Goal: Task Accomplishment & Management: Manage account settings

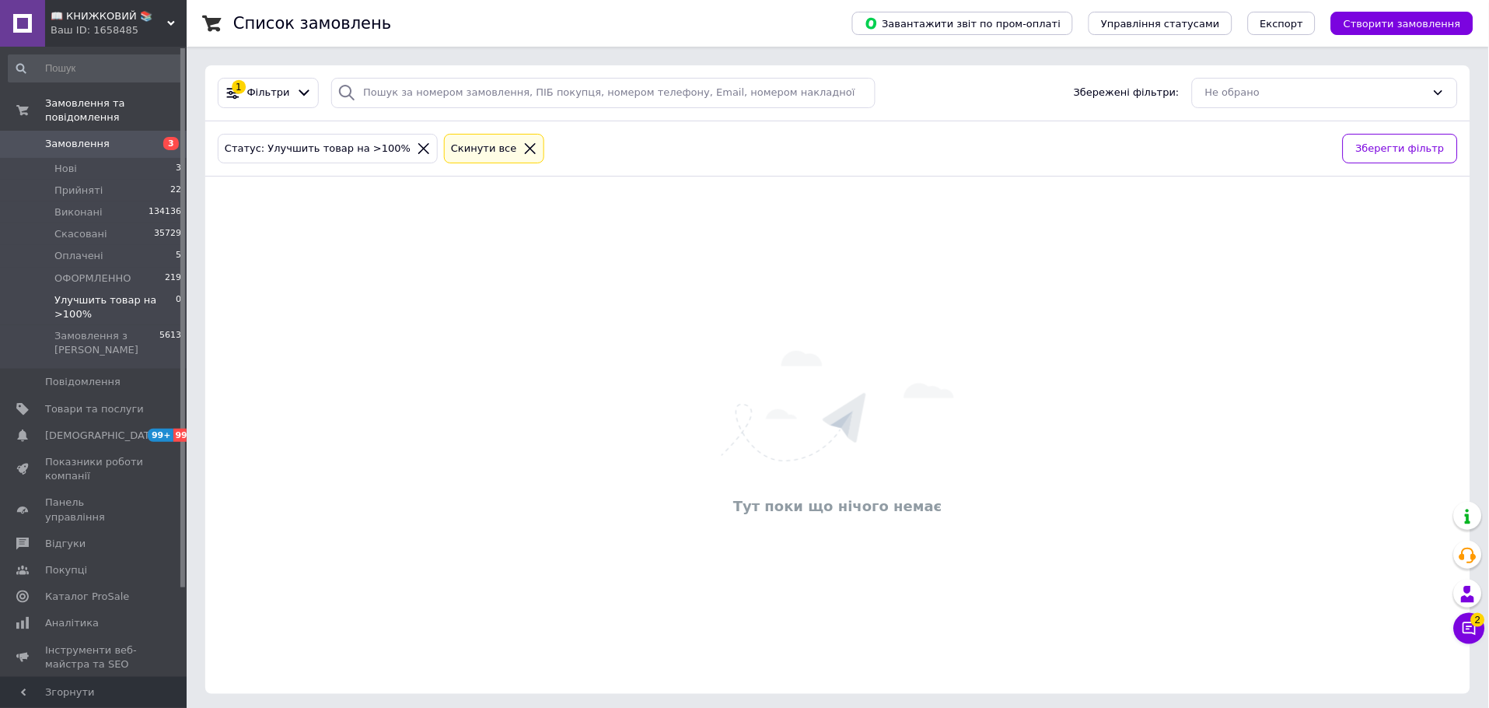
click at [143, 293] on span "Улучшить товар на >100%" at bounding box center [114, 307] width 121 height 28
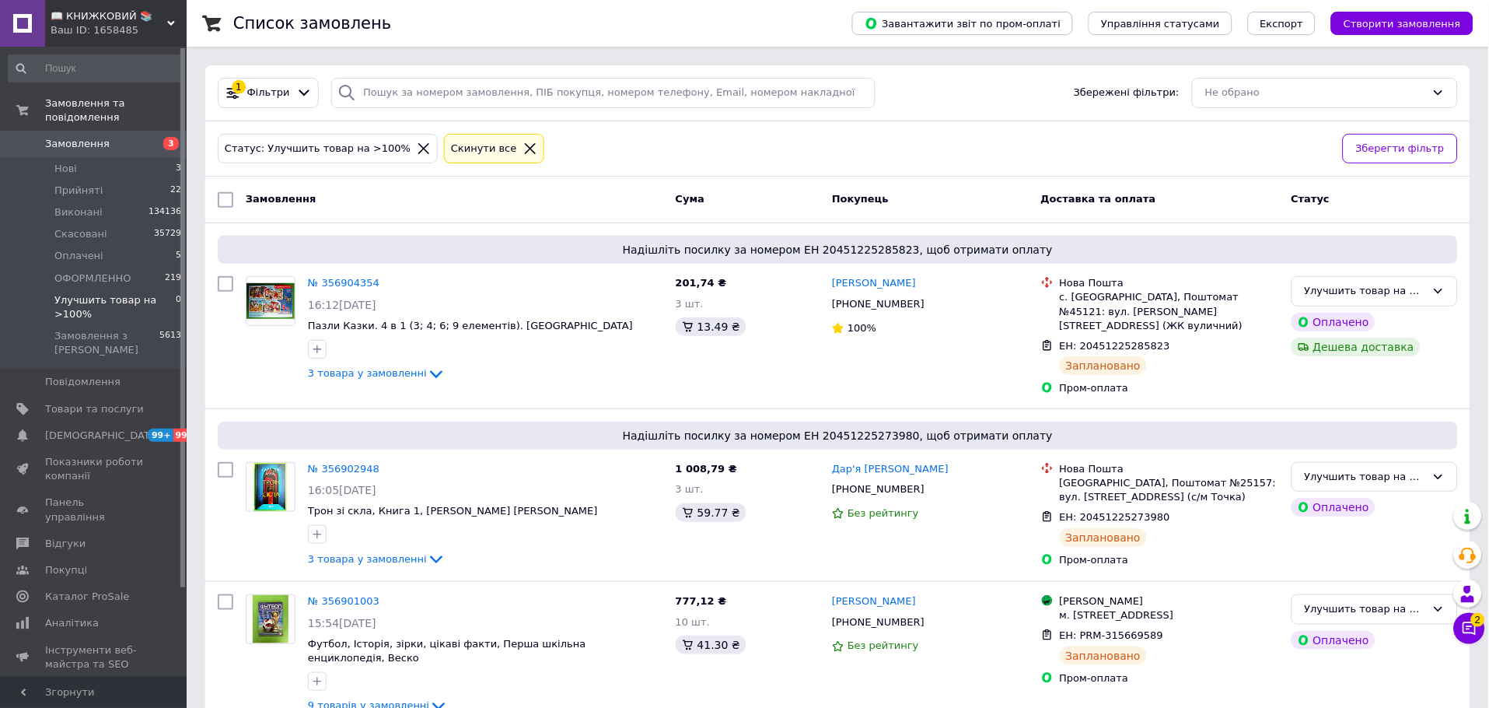
click at [139, 293] on span "Улучшить товар на >100%" at bounding box center [114, 307] width 121 height 28
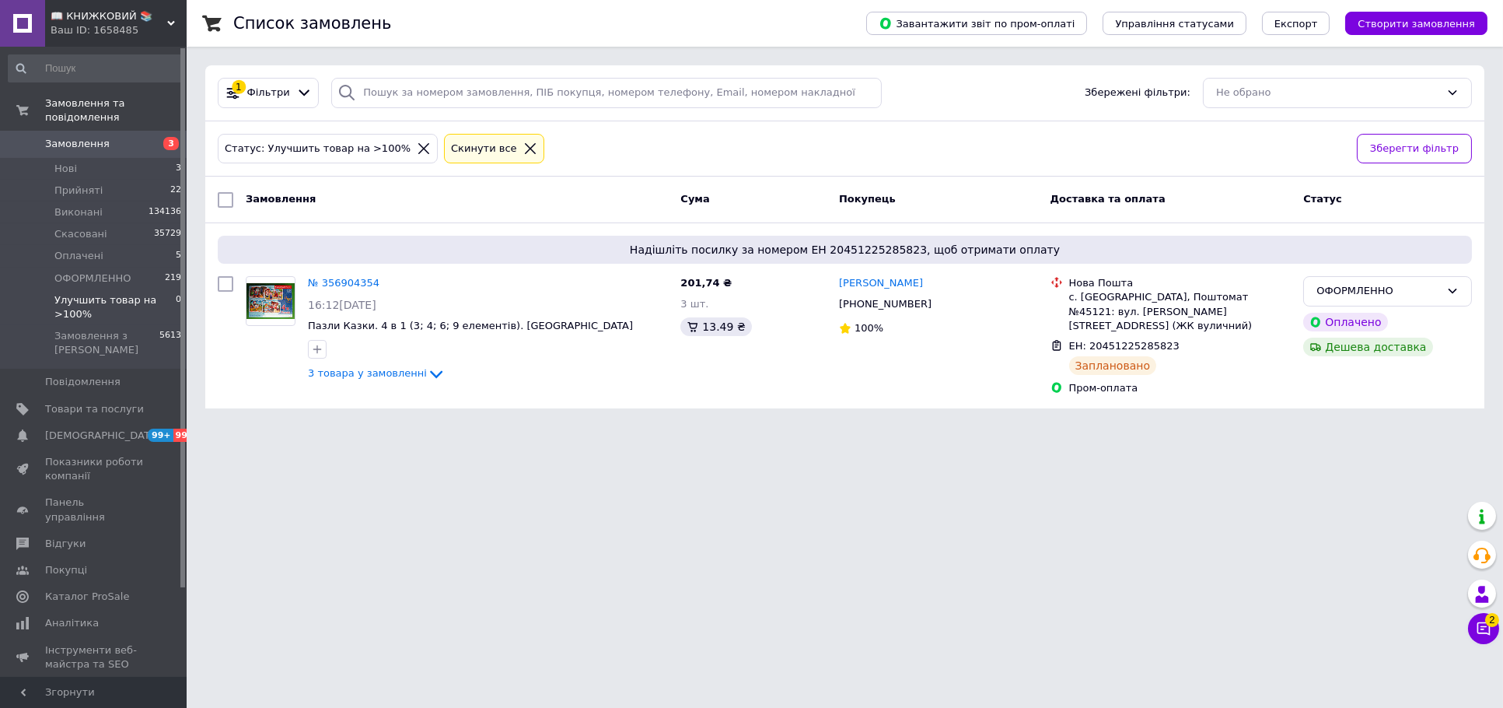
click at [172, 20] on icon at bounding box center [171, 23] width 8 height 8
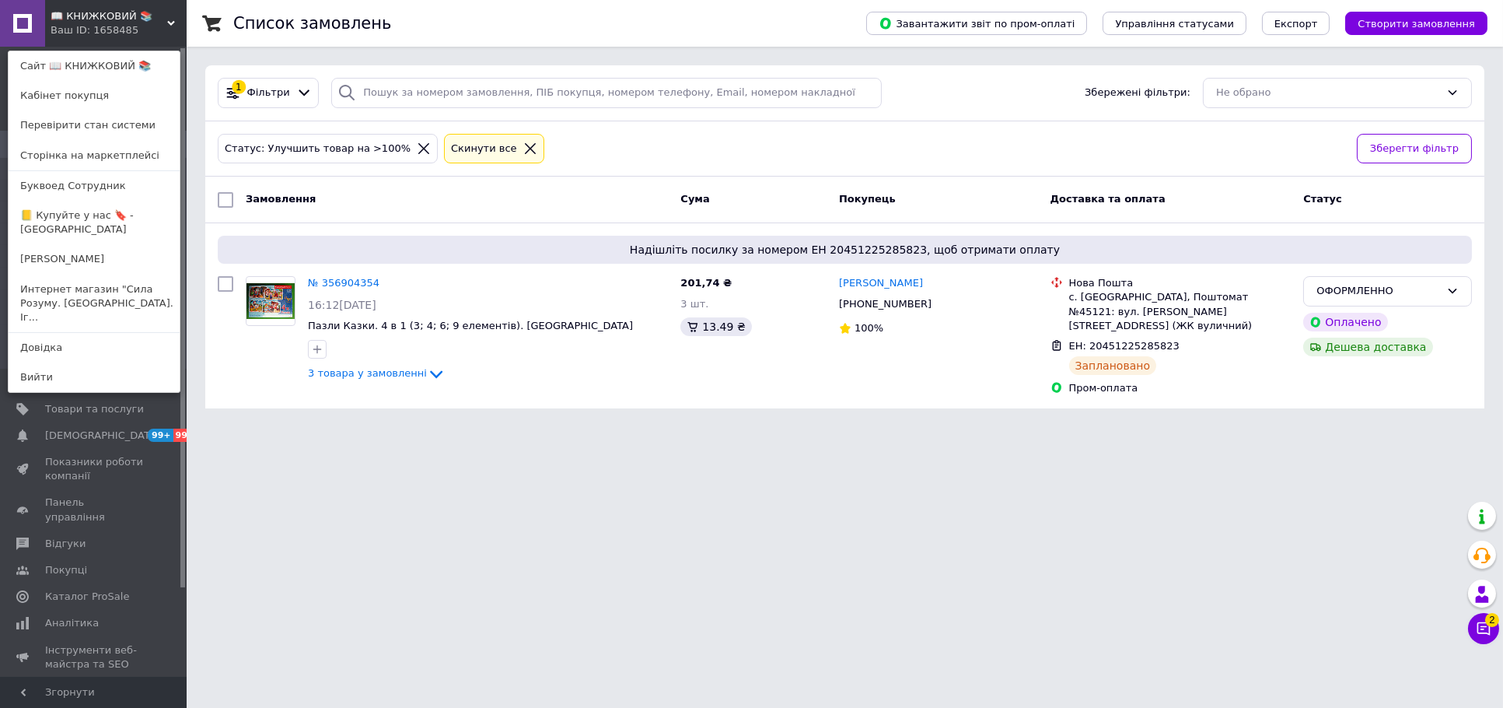
click at [140, 216] on link "📒 Купуйте у нас 🔖 - [GEOGRAPHIC_DATA]" at bounding box center [94, 223] width 171 height 44
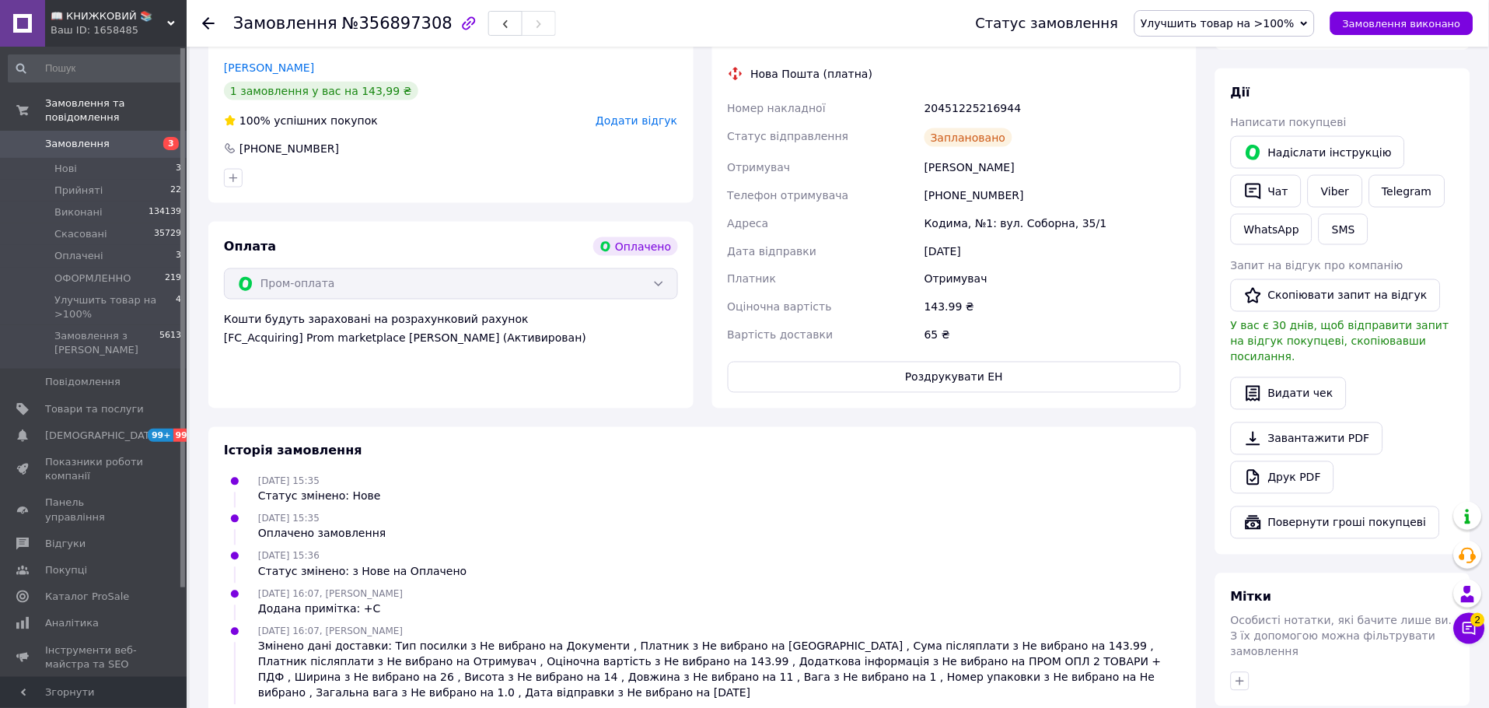
scroll to position [554, 0]
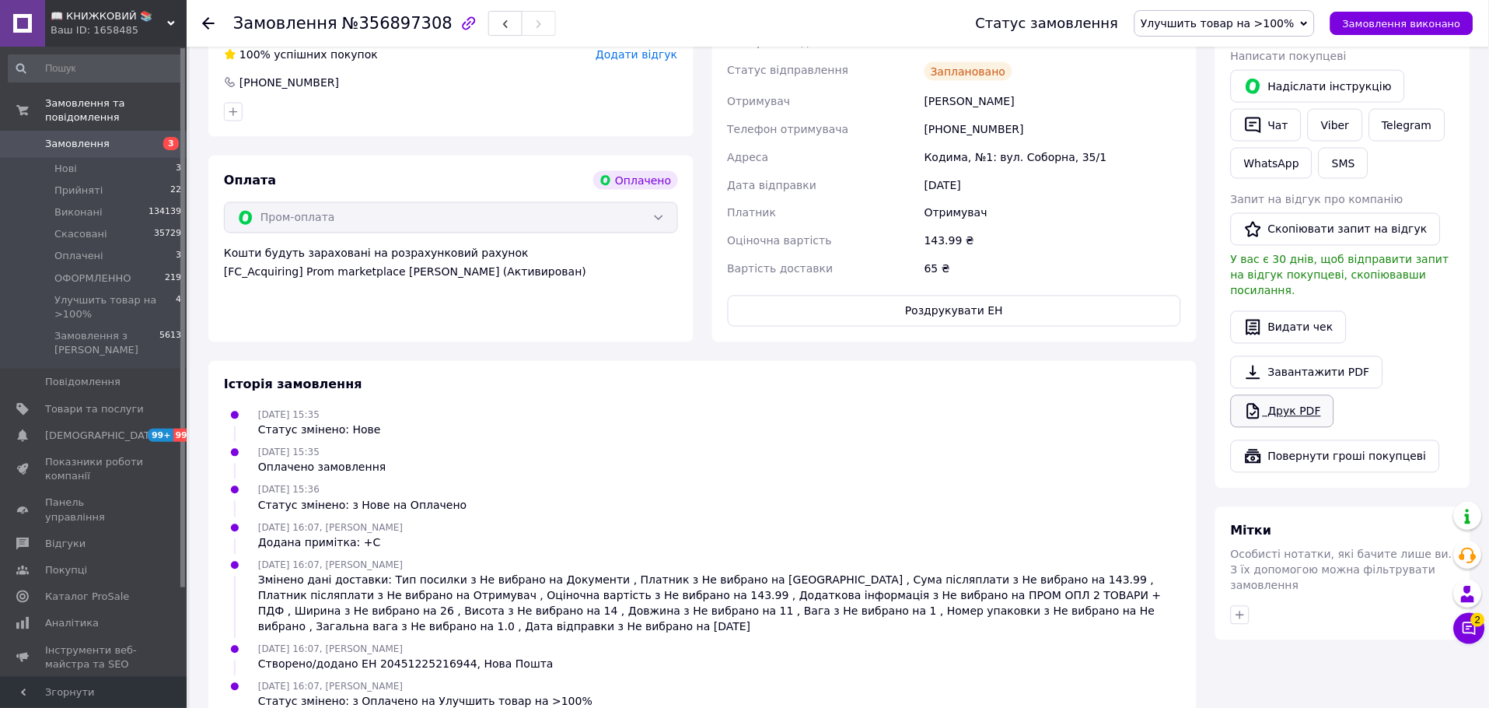
click at [1286, 395] on link "Друк PDF" at bounding box center [1282, 411] width 103 height 33
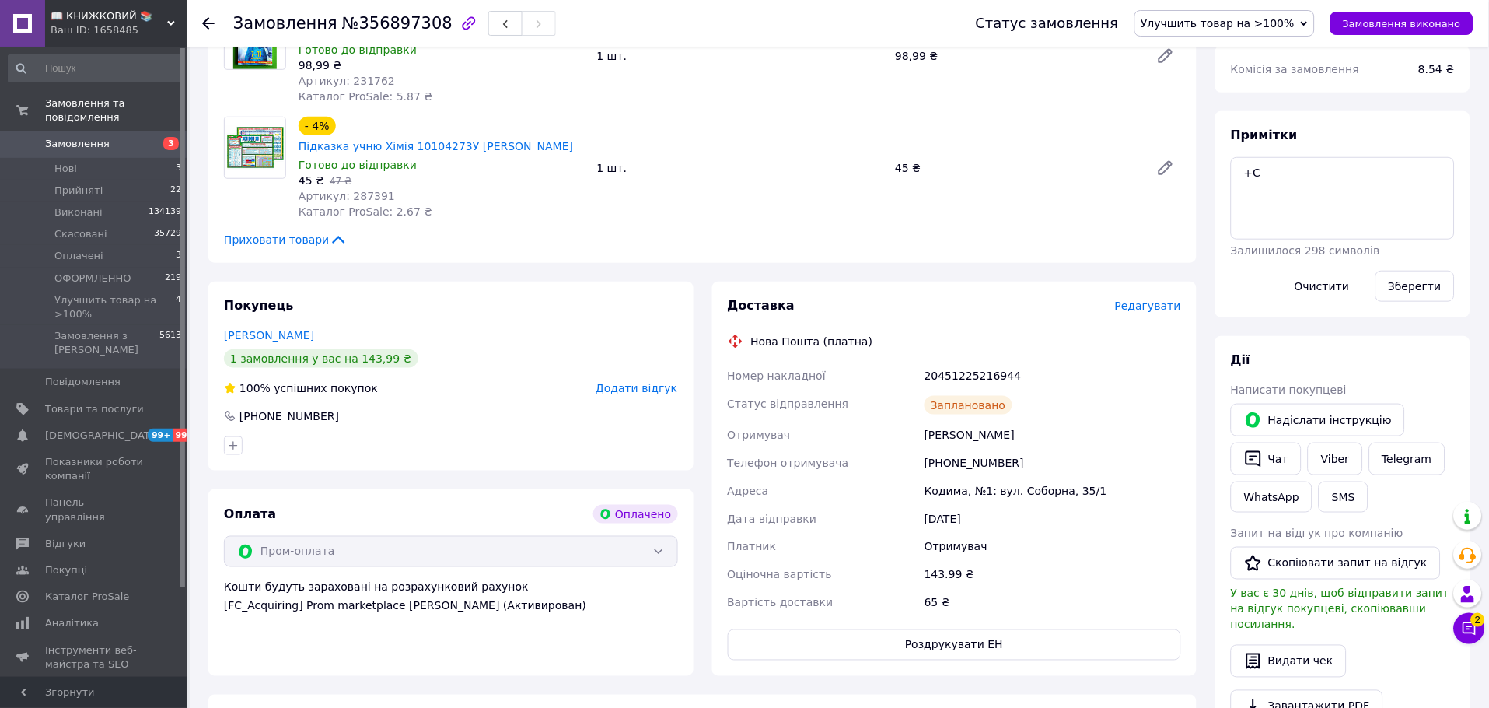
scroll to position [121, 0]
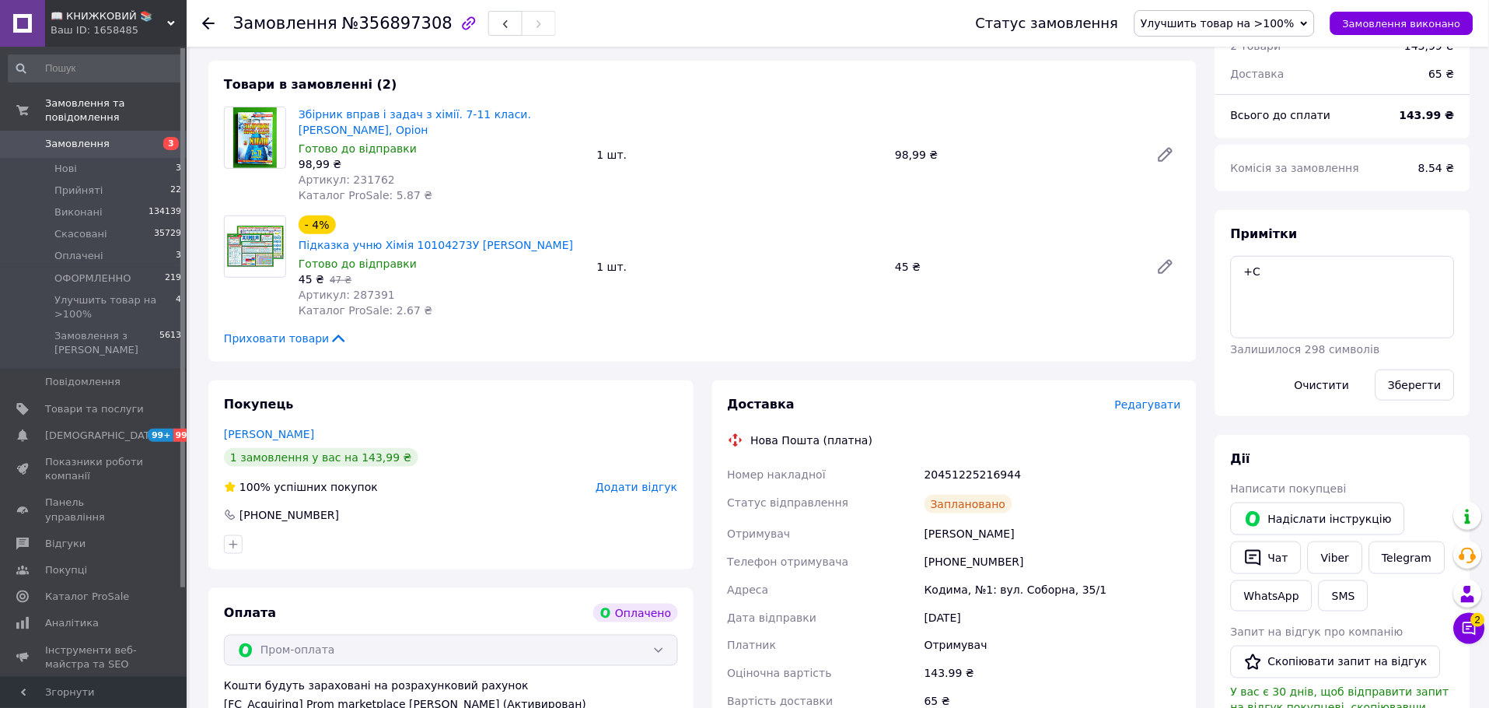
click at [1234, 23] on span "Улучшить товар на >100%" at bounding box center [1219, 23] width 154 height 12
click at [1214, 151] on li "ОФОРМЛЕННО" at bounding box center [1225, 147] width 180 height 23
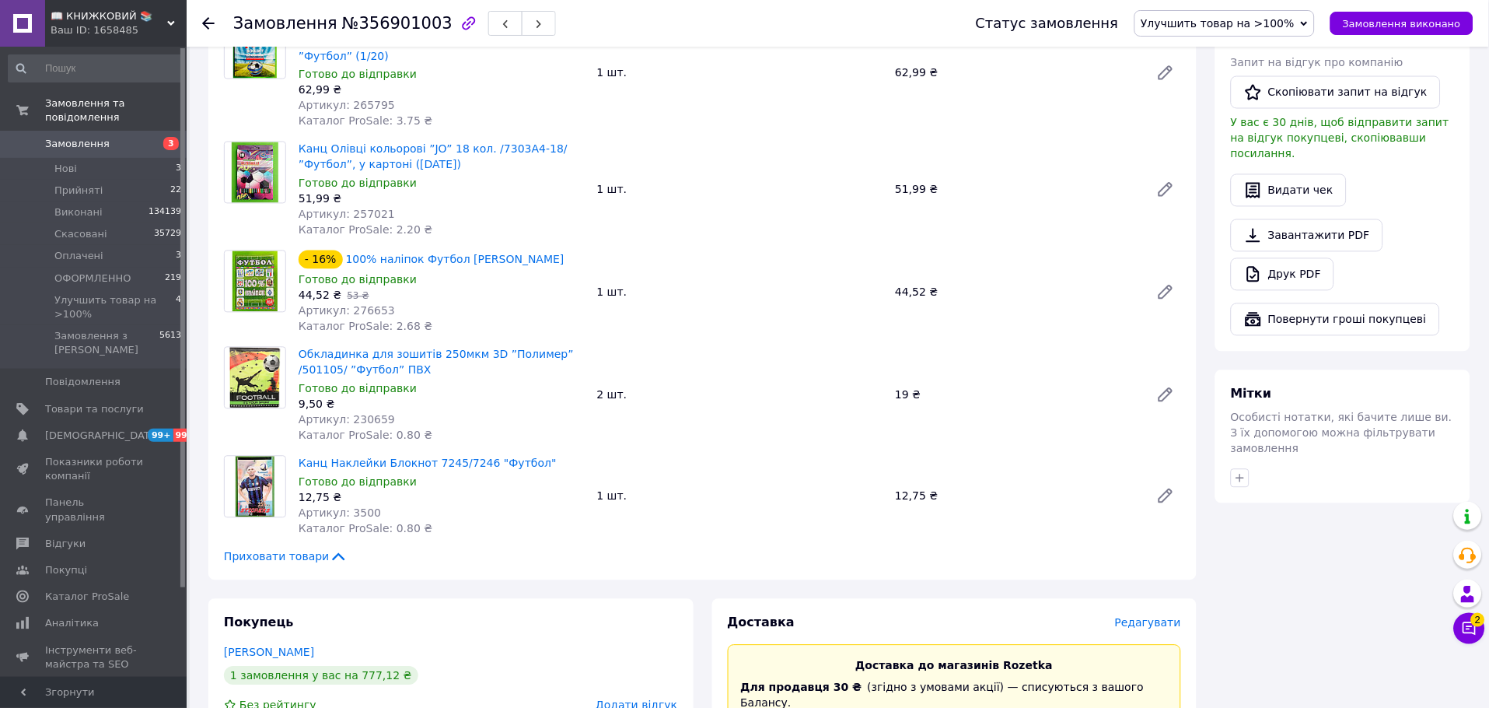
scroll to position [519, 0]
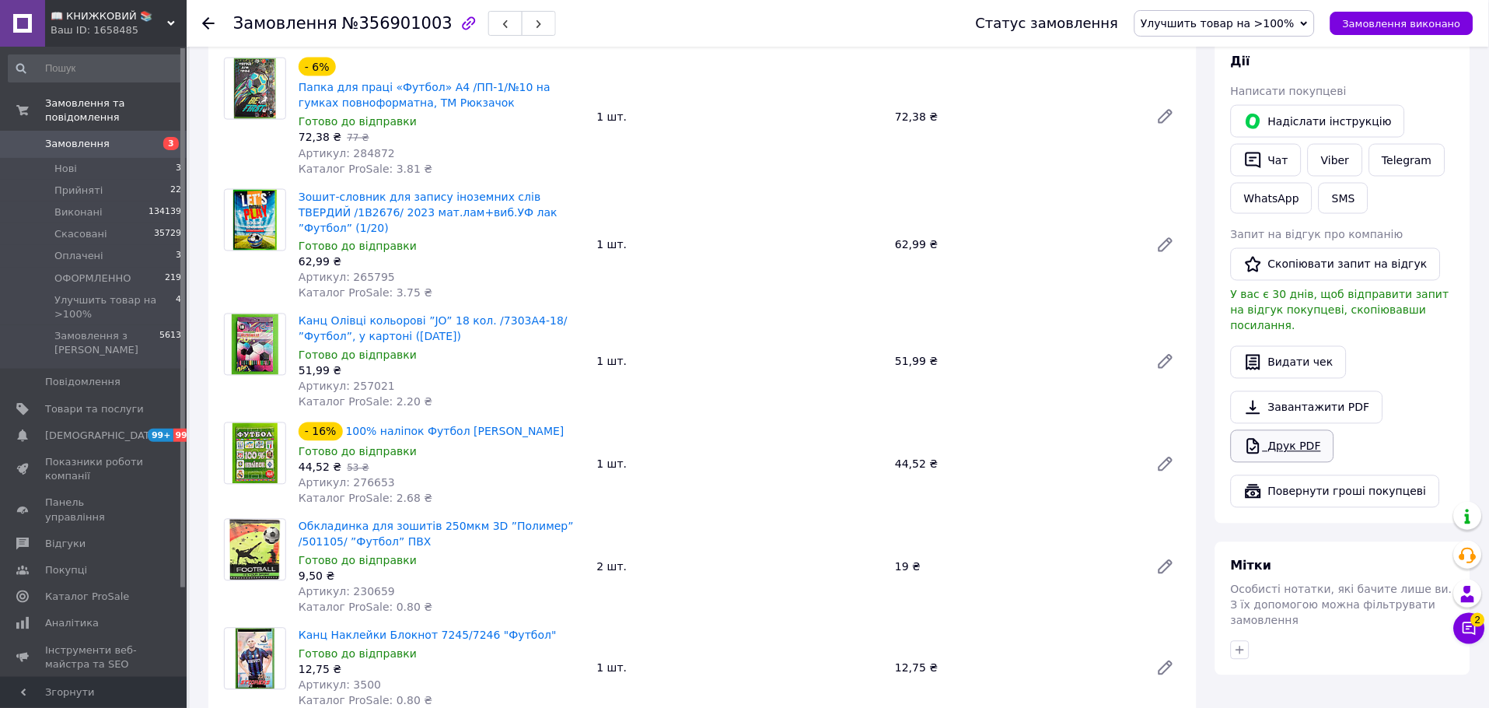
click at [1314, 435] on link "Друк PDF" at bounding box center [1282, 446] width 103 height 33
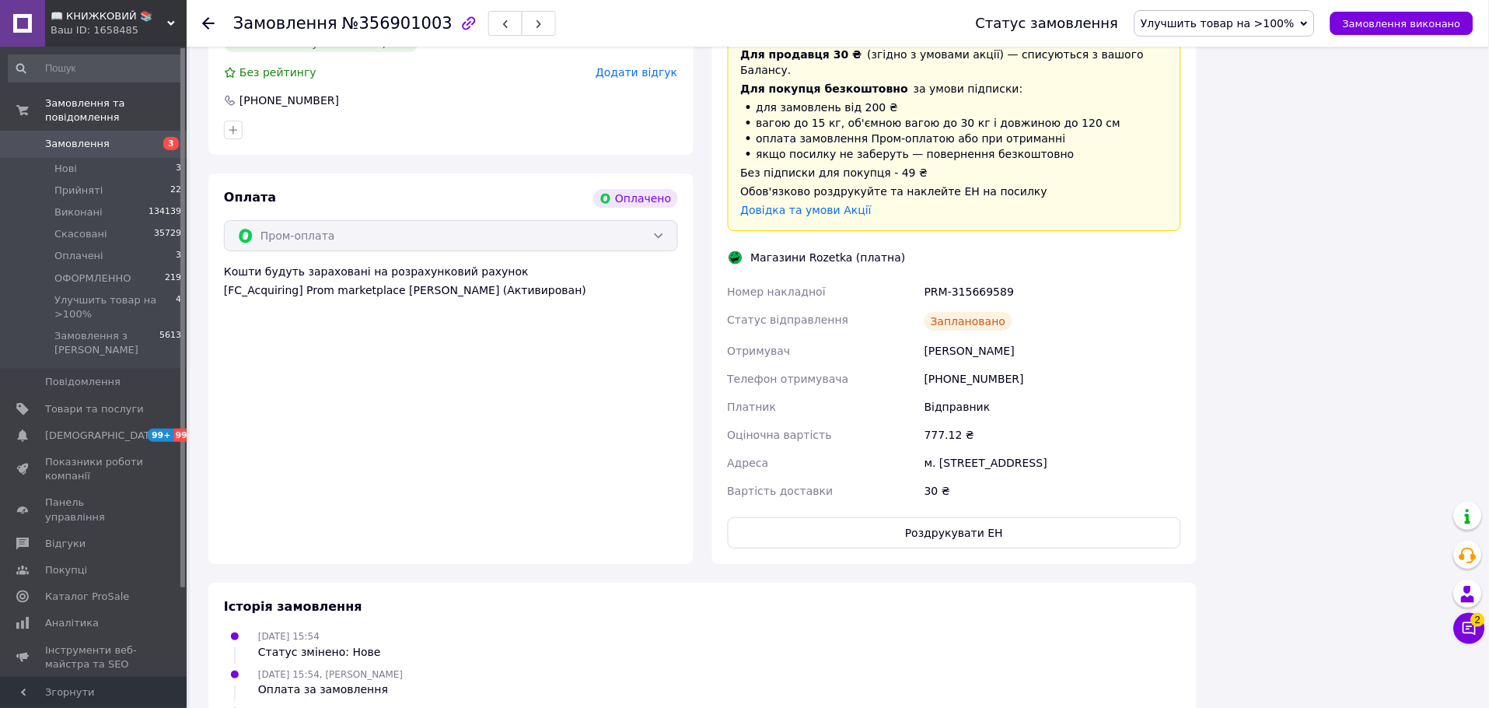
scroll to position [1468, 0]
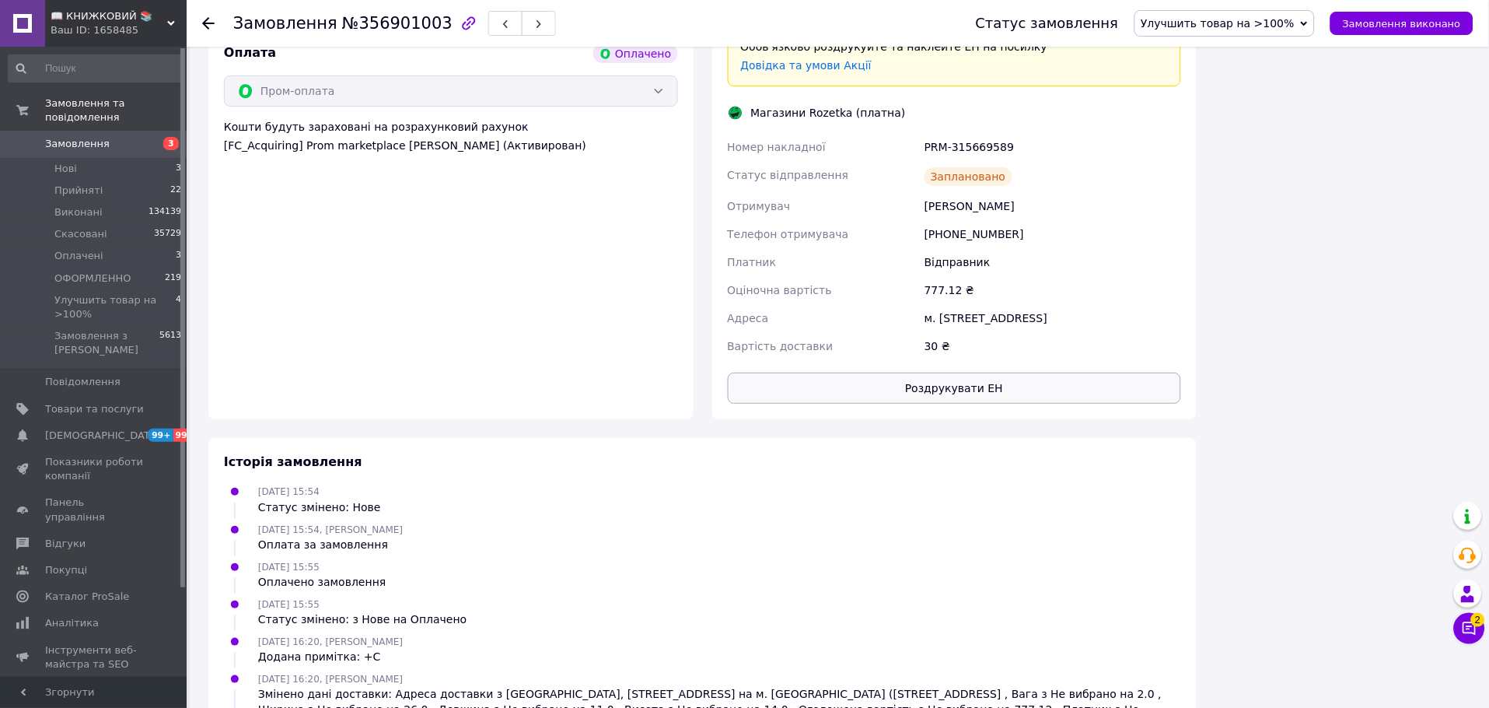
click at [1024, 373] on button "Роздрукувати ЕН" at bounding box center [955, 388] width 454 height 31
click at [1233, 25] on span "Улучшить товар на >100%" at bounding box center [1219, 23] width 154 height 12
click at [1232, 143] on li "ОФОРМЛЕННО" at bounding box center [1225, 147] width 180 height 23
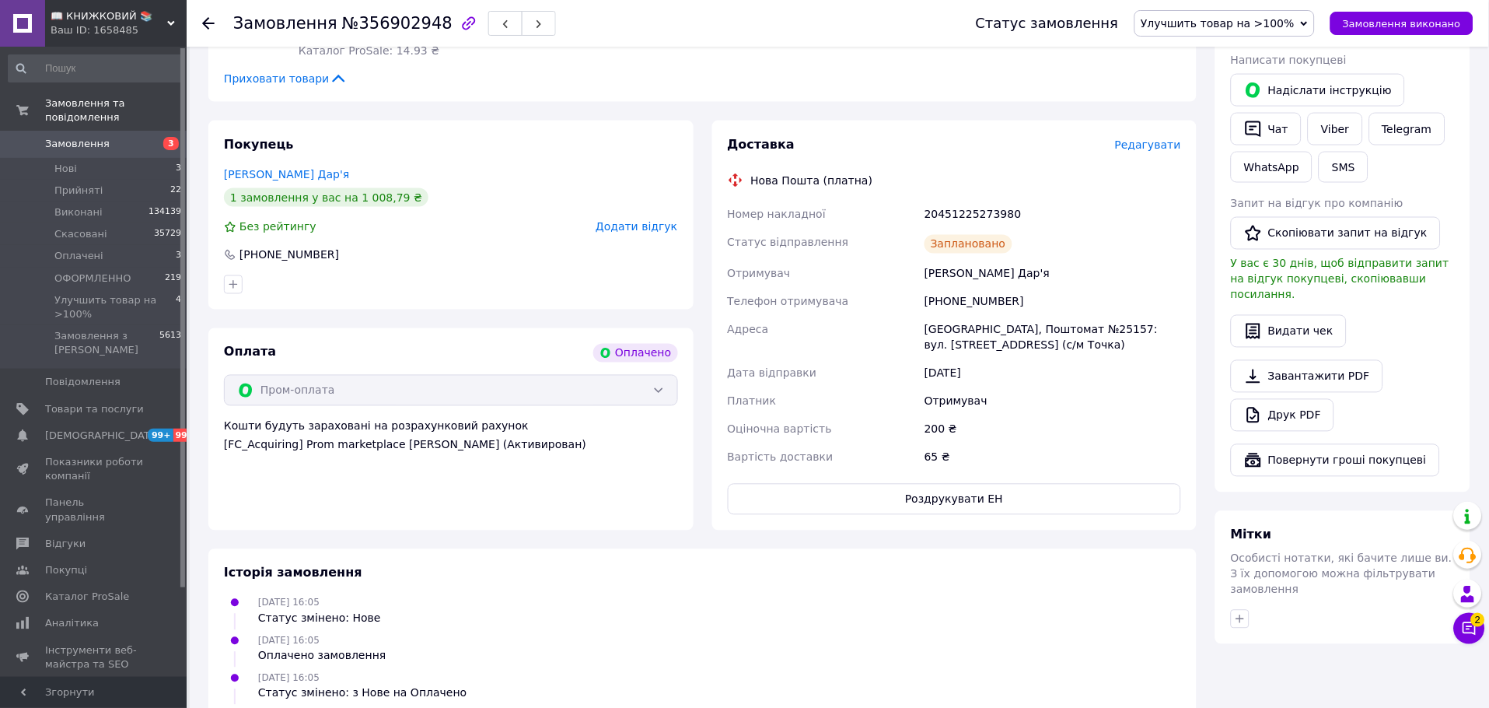
scroll to position [604, 0]
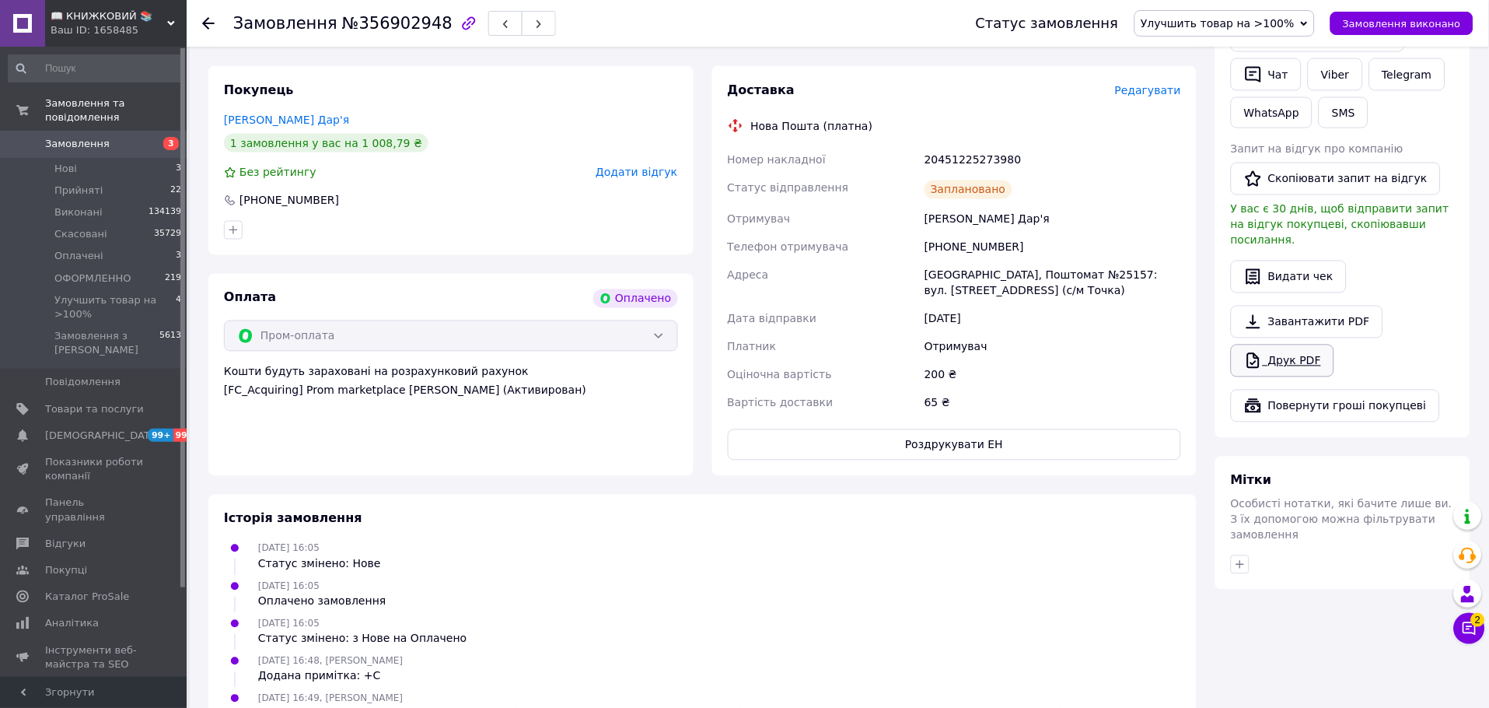
click at [1265, 345] on link "Друк PDF" at bounding box center [1282, 361] width 103 height 33
click at [1205, 24] on span "Улучшить товар на >100%" at bounding box center [1219, 23] width 154 height 12
click at [1200, 149] on li "ОФОРМЛЕННО" at bounding box center [1225, 147] width 180 height 23
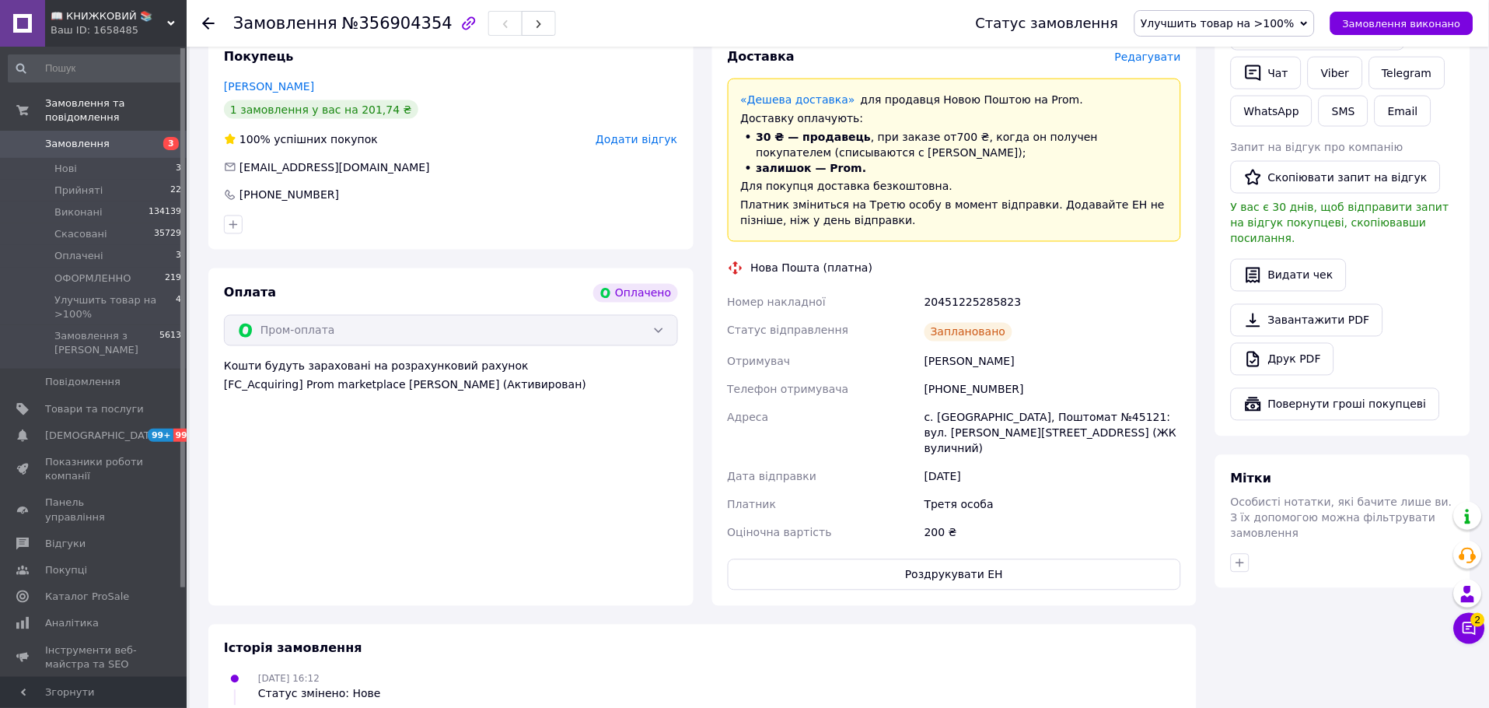
scroll to position [778, 0]
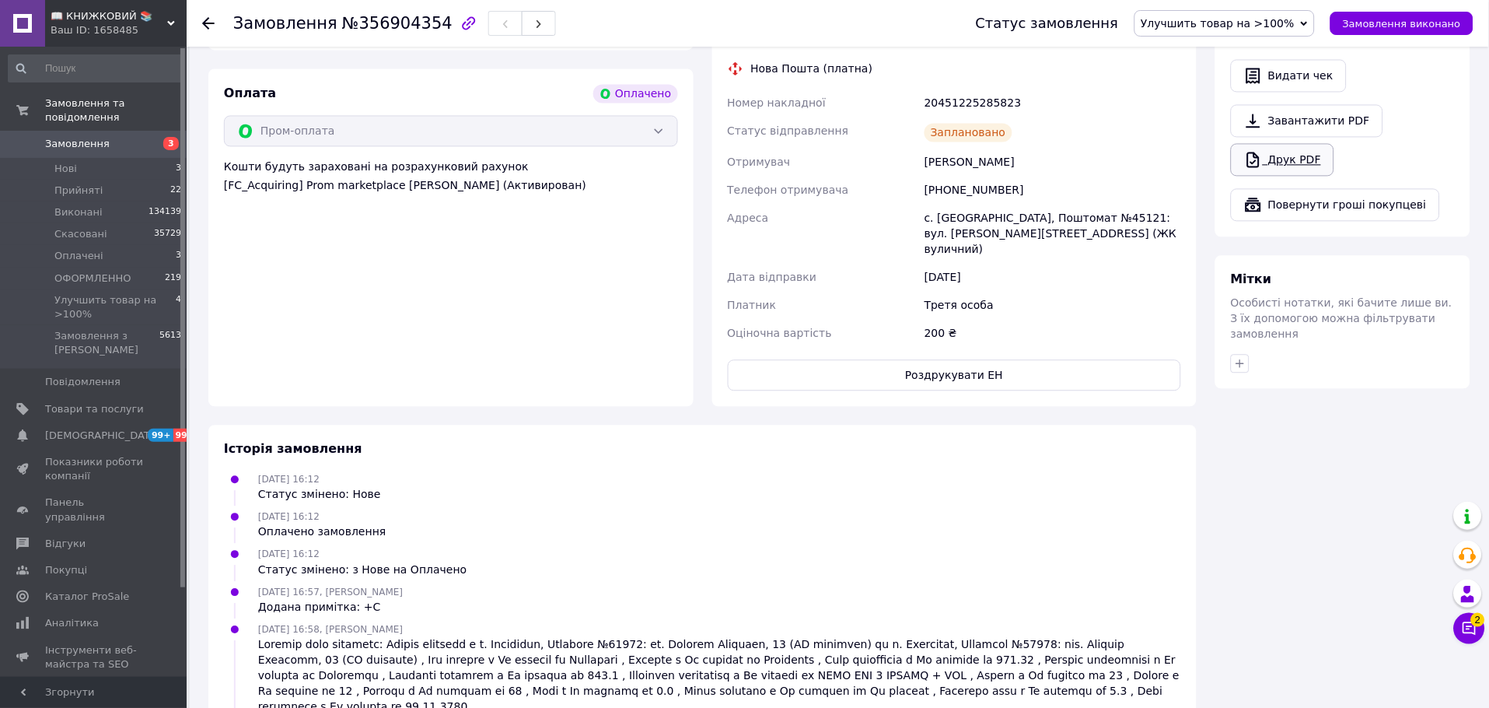
click at [1284, 145] on link "Друк PDF" at bounding box center [1282, 159] width 103 height 33
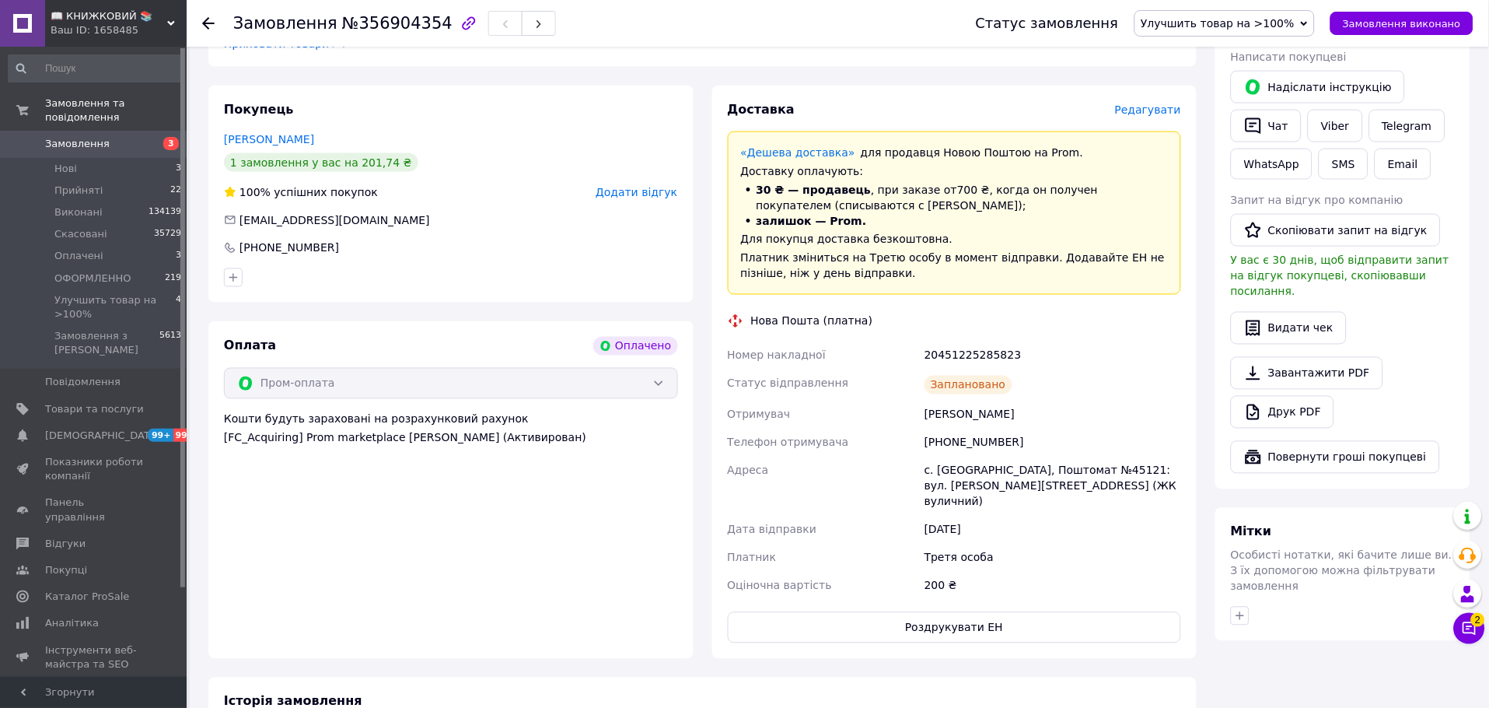
scroll to position [519, 0]
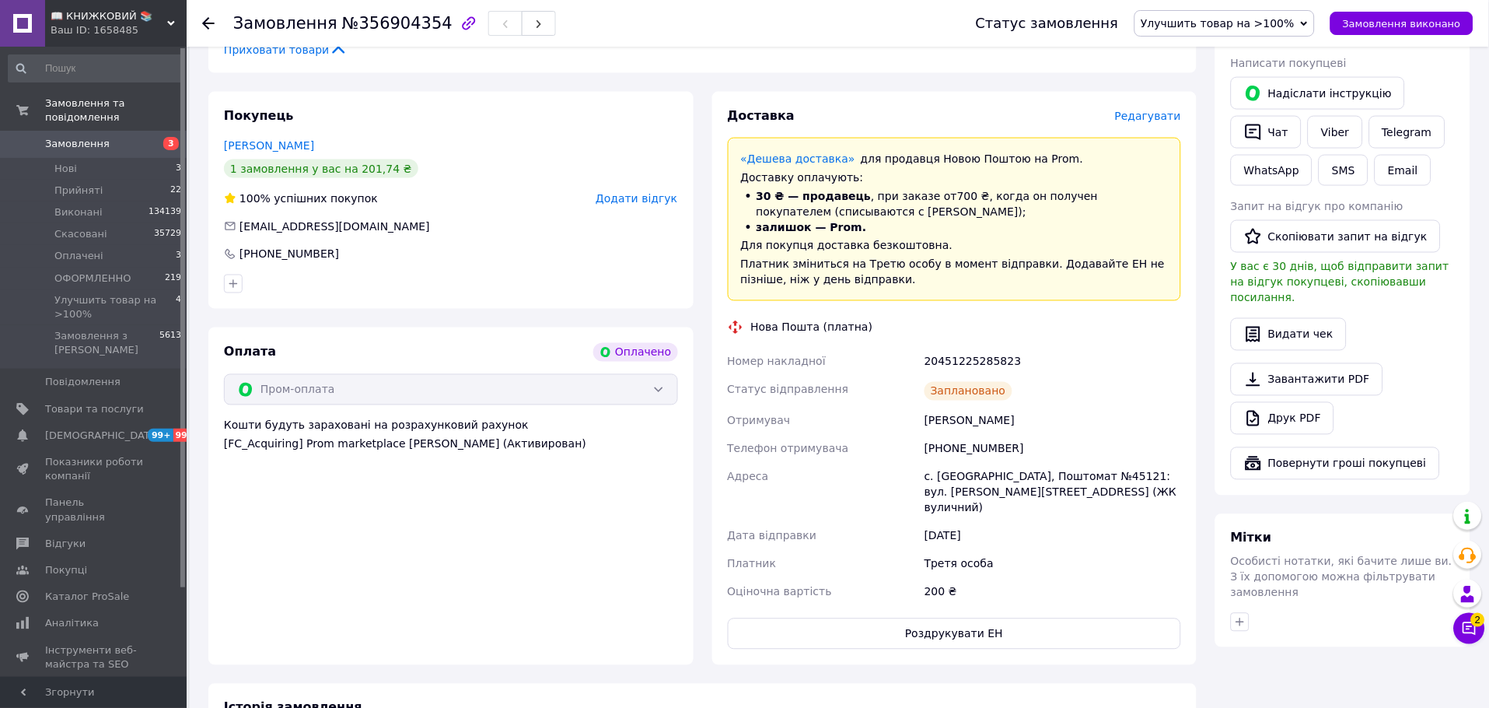
click at [1213, 23] on span "Улучшить товар на >100%" at bounding box center [1219, 23] width 154 height 12
click at [1234, 144] on li "ОФОРМЛЕННО" at bounding box center [1225, 147] width 180 height 23
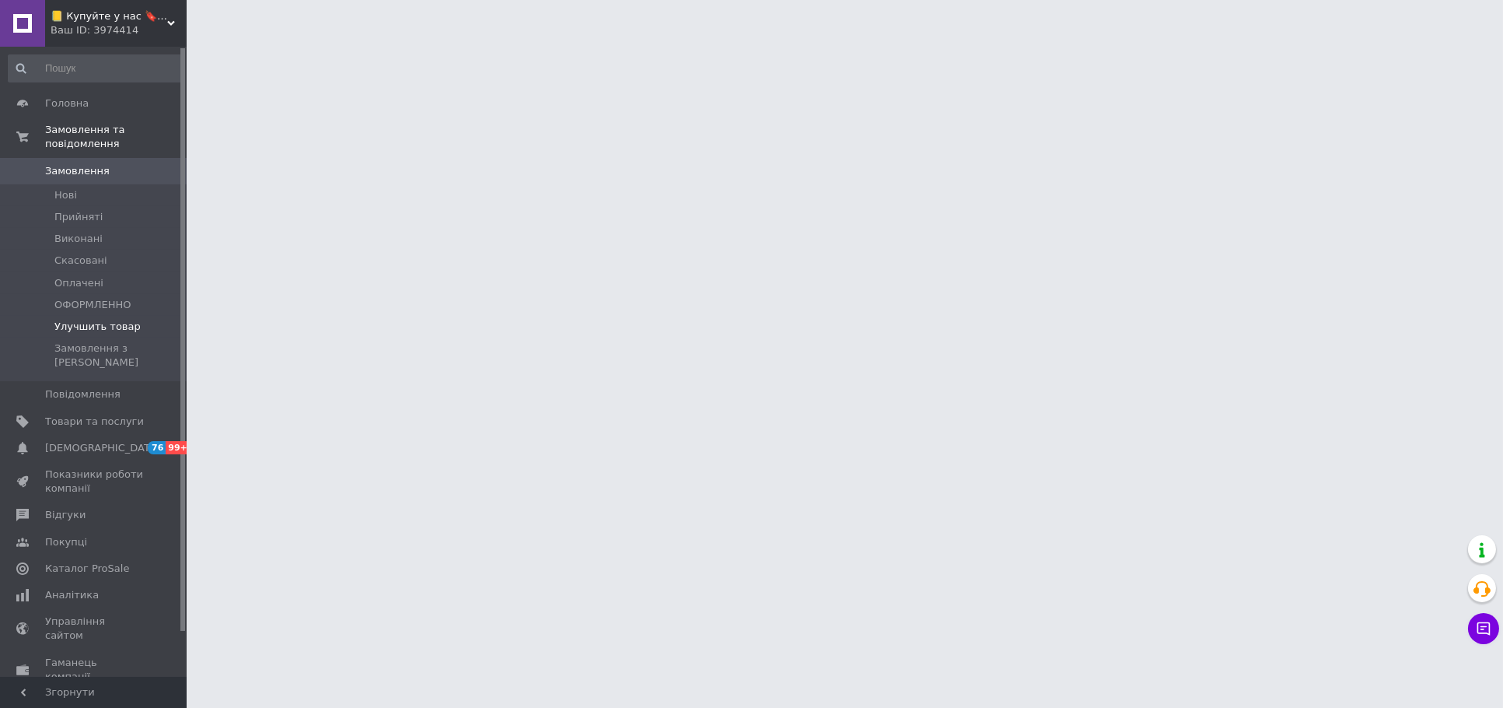
click at [142, 316] on li "Улучшить товар" at bounding box center [95, 327] width 191 height 22
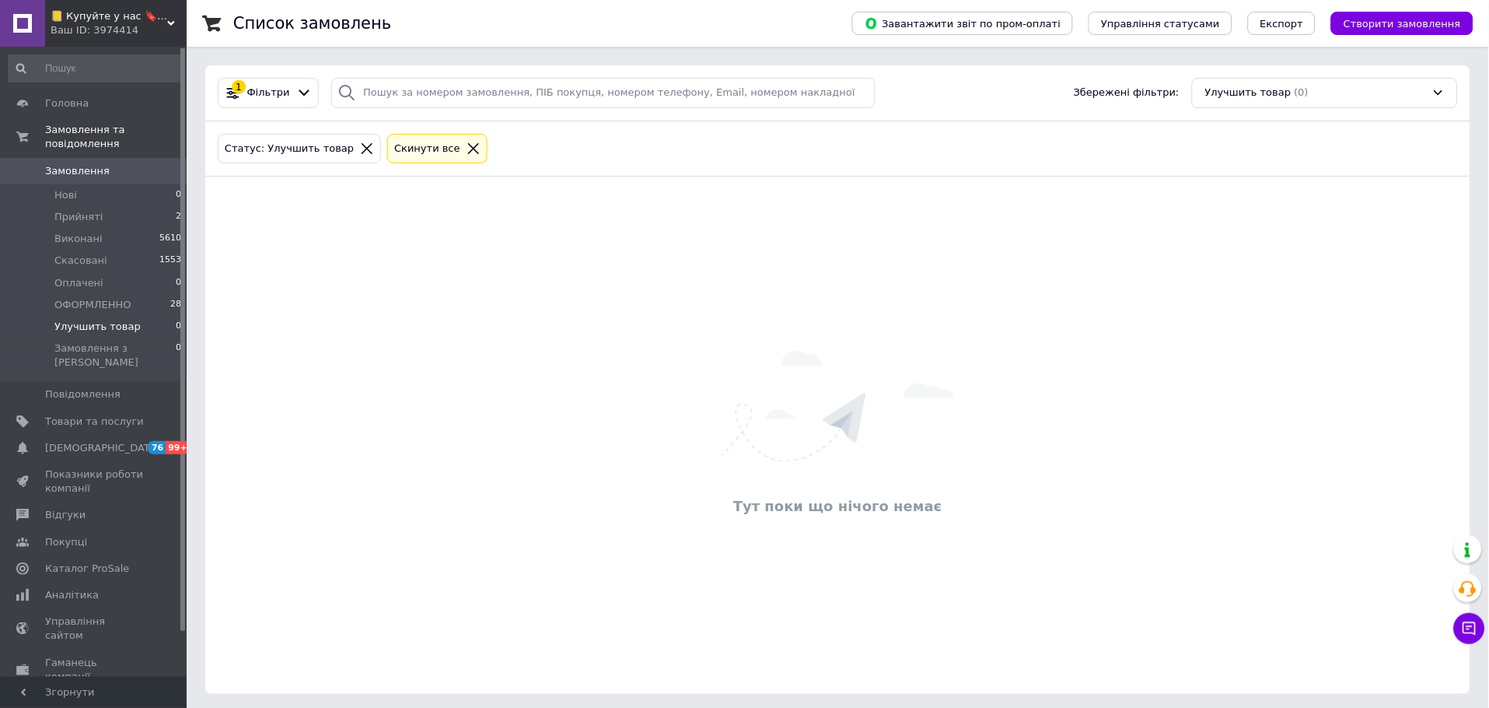
click at [142, 316] on li "Улучшить товар 0" at bounding box center [95, 327] width 191 height 22
click at [169, 16] on div "📒 Купуйте у нас 🔖 - Буквоїд Ваш ID: 3974414" at bounding box center [116, 23] width 142 height 47
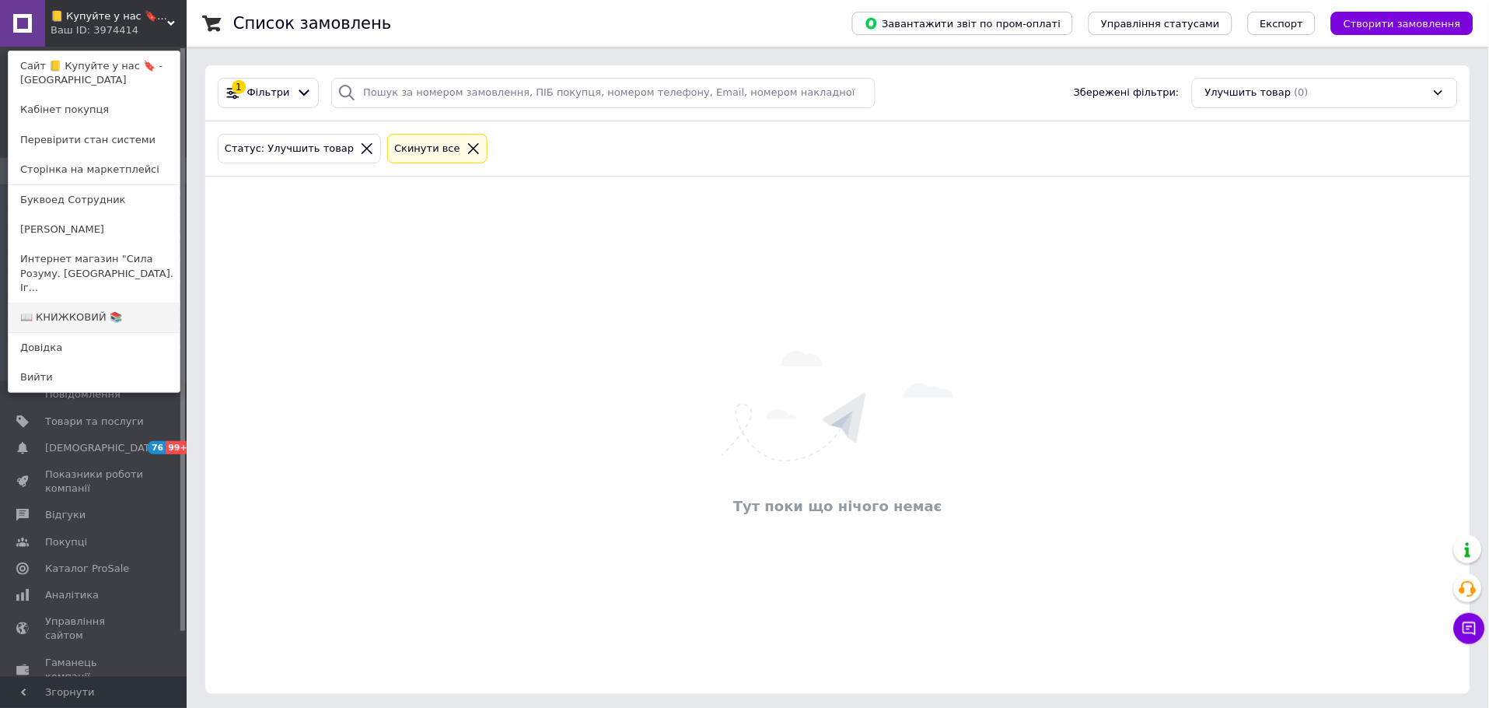
click at [118, 303] on link "📖 КНИЖКОВИЙ 📚" at bounding box center [94, 318] width 171 height 30
